Goal: Information Seeking & Learning: Learn about a topic

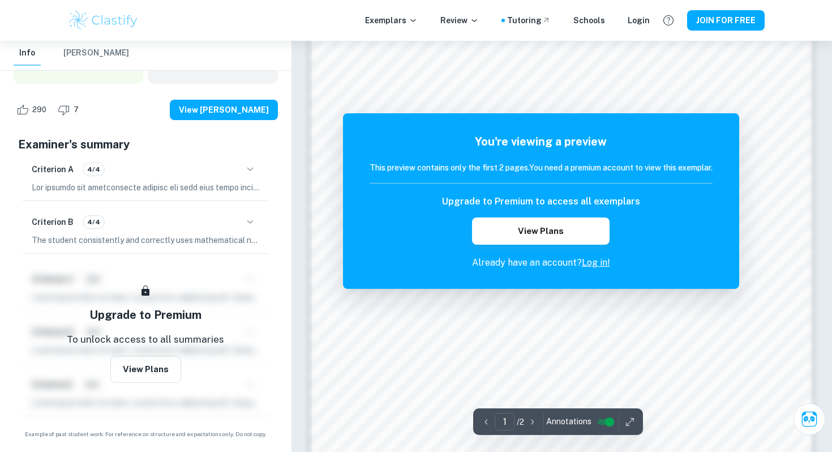
scroll to position [925, 0]
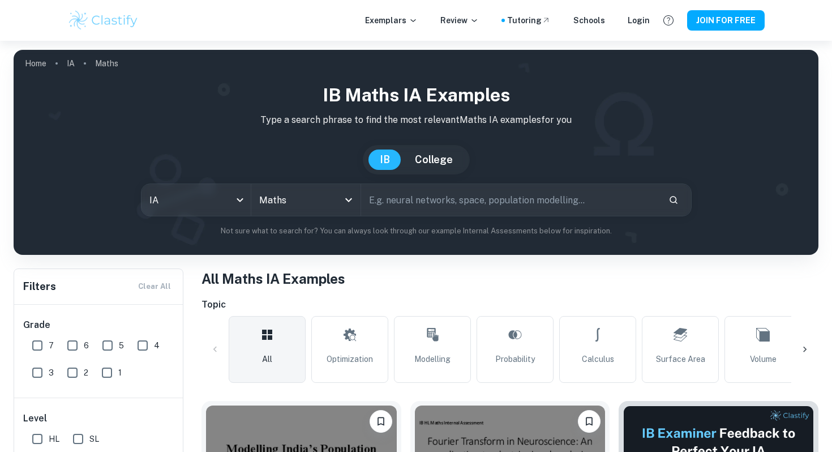
scroll to position [366, 0]
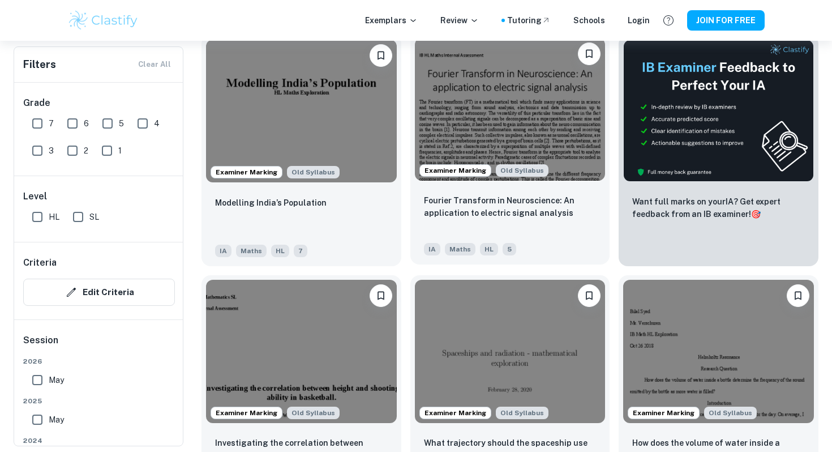
click at [511, 127] on img at bounding box center [510, 109] width 191 height 143
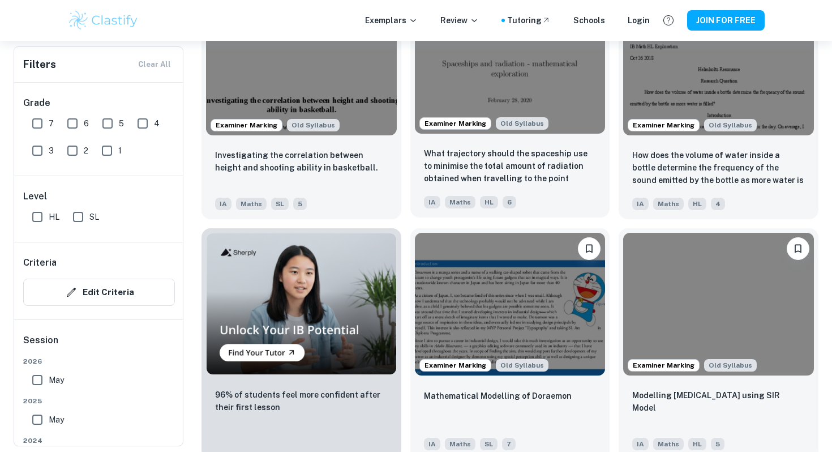
scroll to position [802, 0]
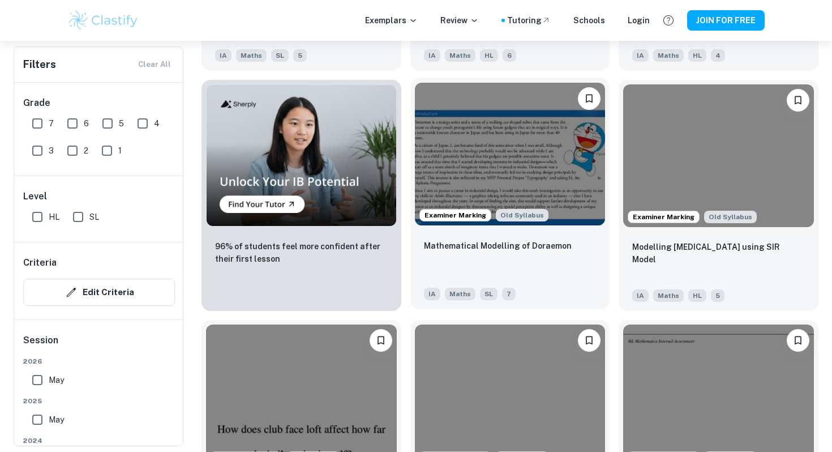
click at [554, 192] on img at bounding box center [510, 154] width 191 height 143
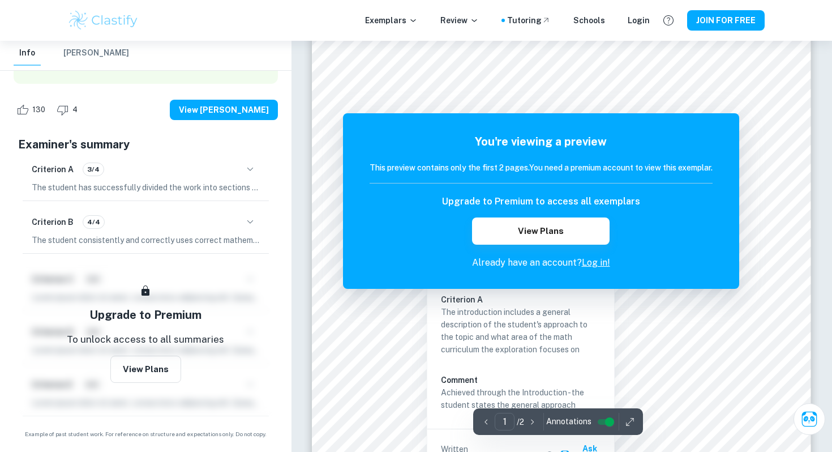
scroll to position [263, 0]
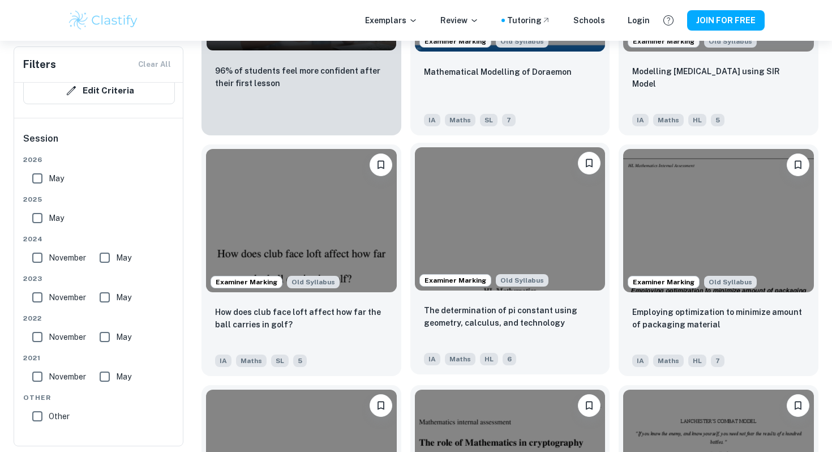
scroll to position [978, 0]
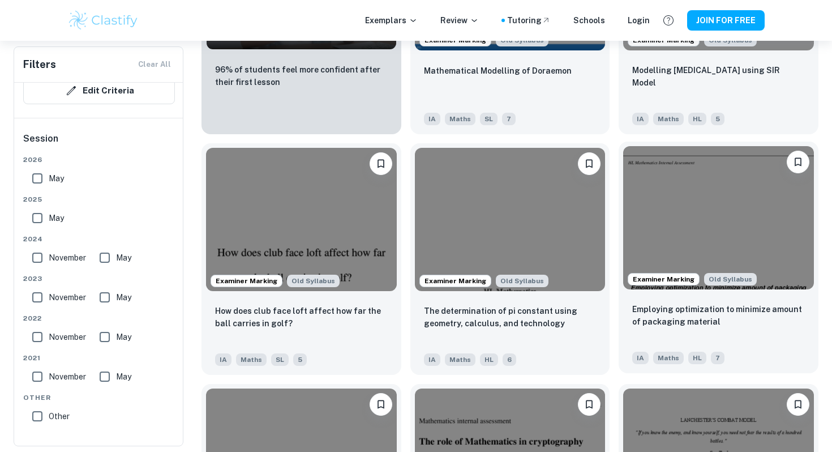
click at [747, 234] on img at bounding box center [718, 217] width 191 height 143
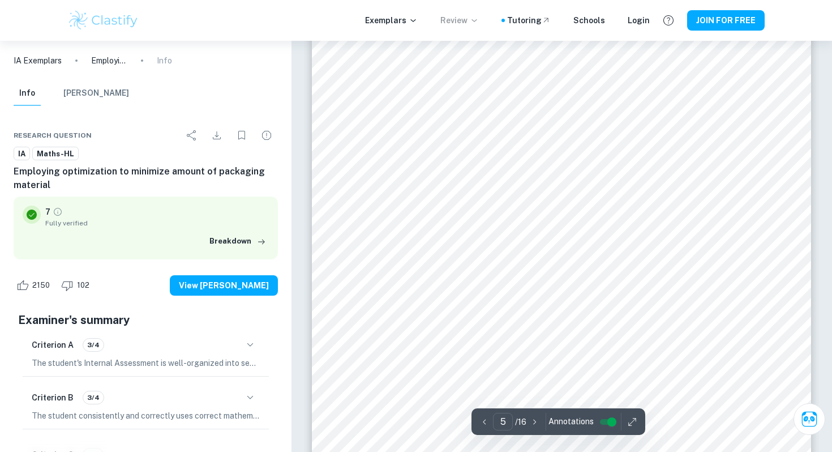
scroll to position [3095, 0]
type input "16"
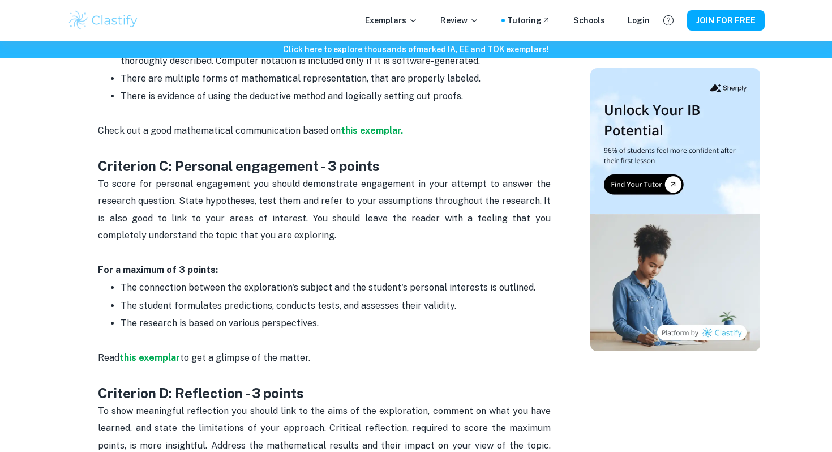
scroll to position [1173, 0]
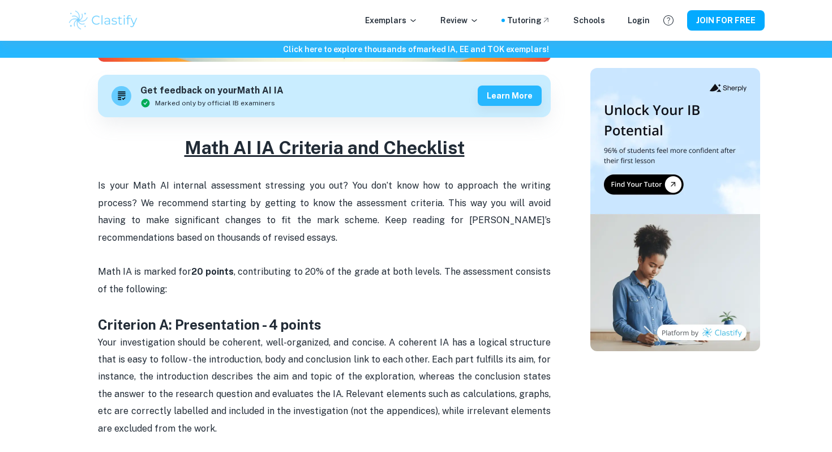
scroll to position [278, 0]
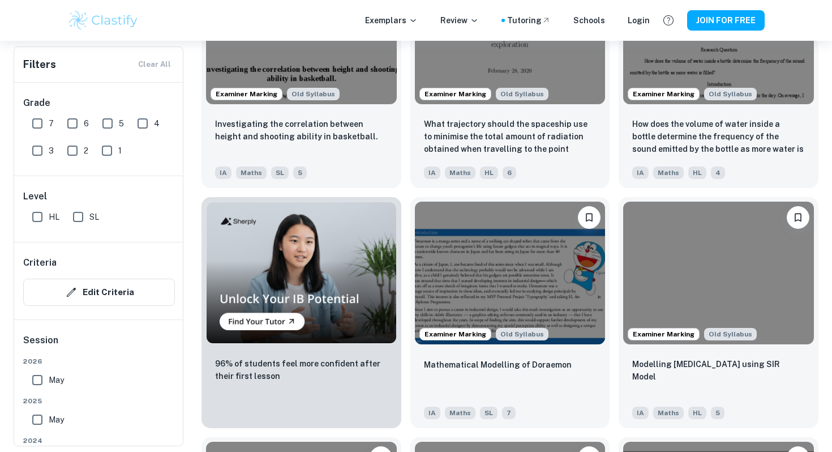
scroll to position [671, 0]
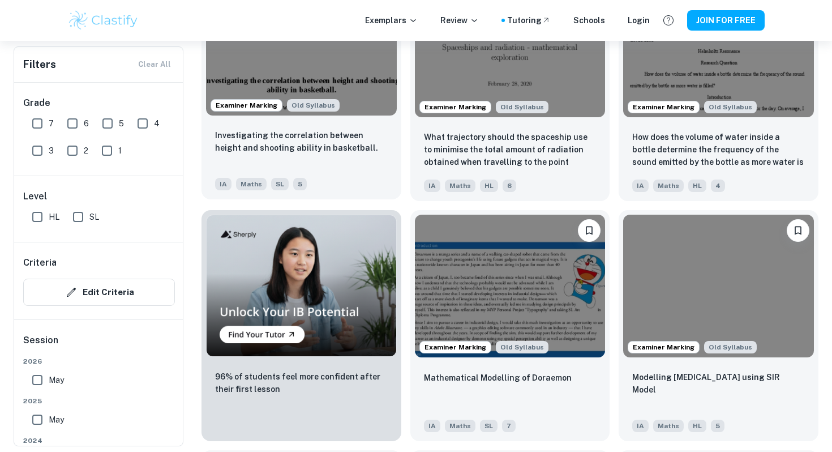
click at [334, 82] on img at bounding box center [301, 43] width 191 height 143
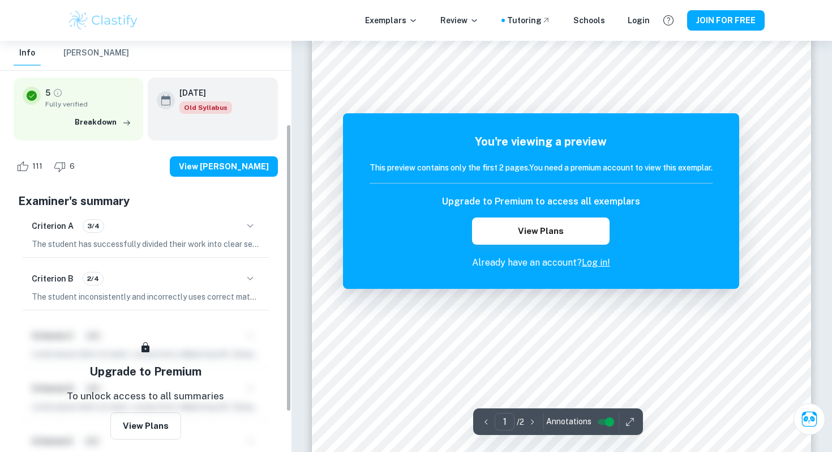
scroll to position [176, 0]
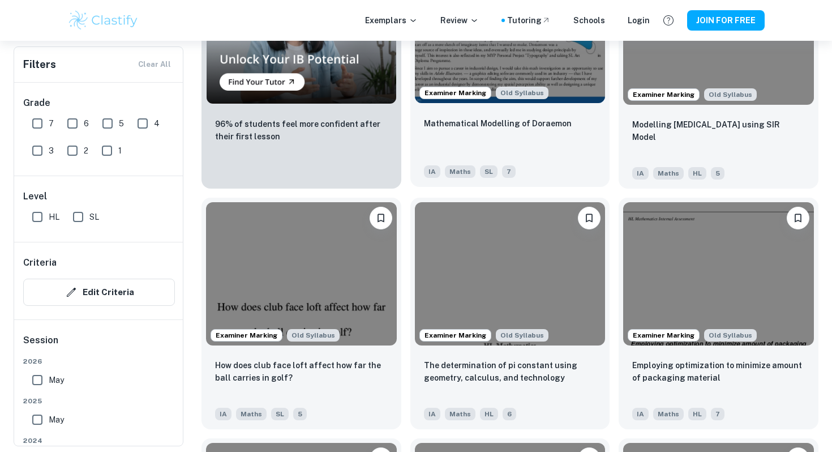
scroll to position [1105, 0]
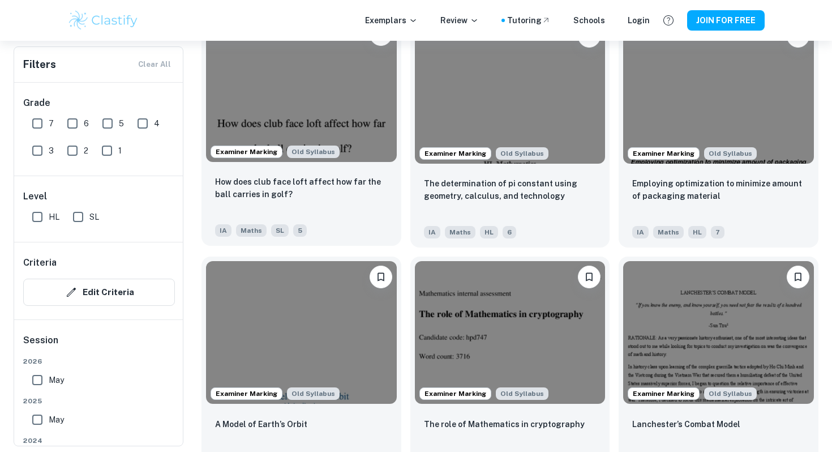
click at [337, 112] on img at bounding box center [301, 90] width 191 height 143
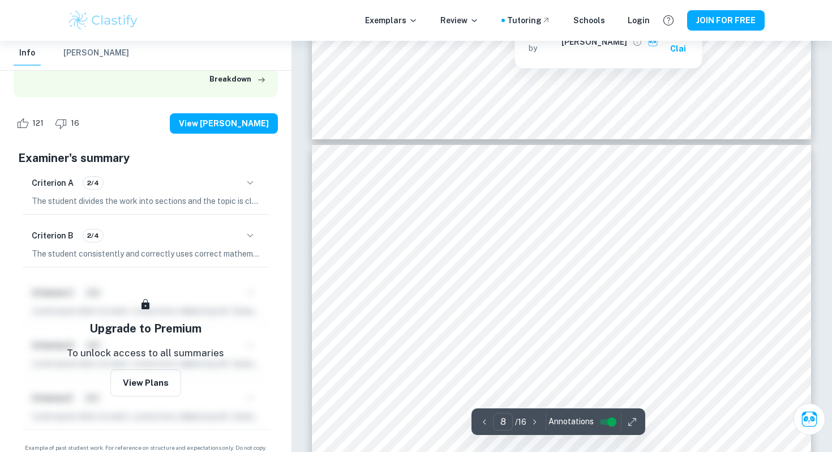
scroll to position [4758, 0]
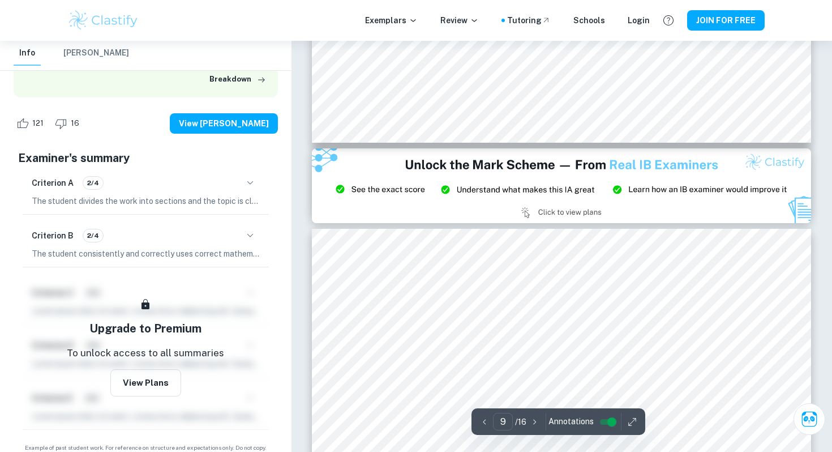
type input "8"
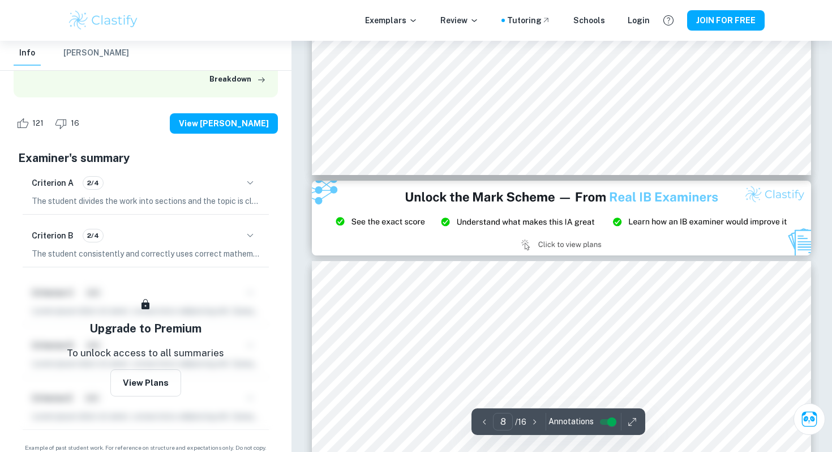
scroll to position [5251, 0]
